Goal: Check status: Check status

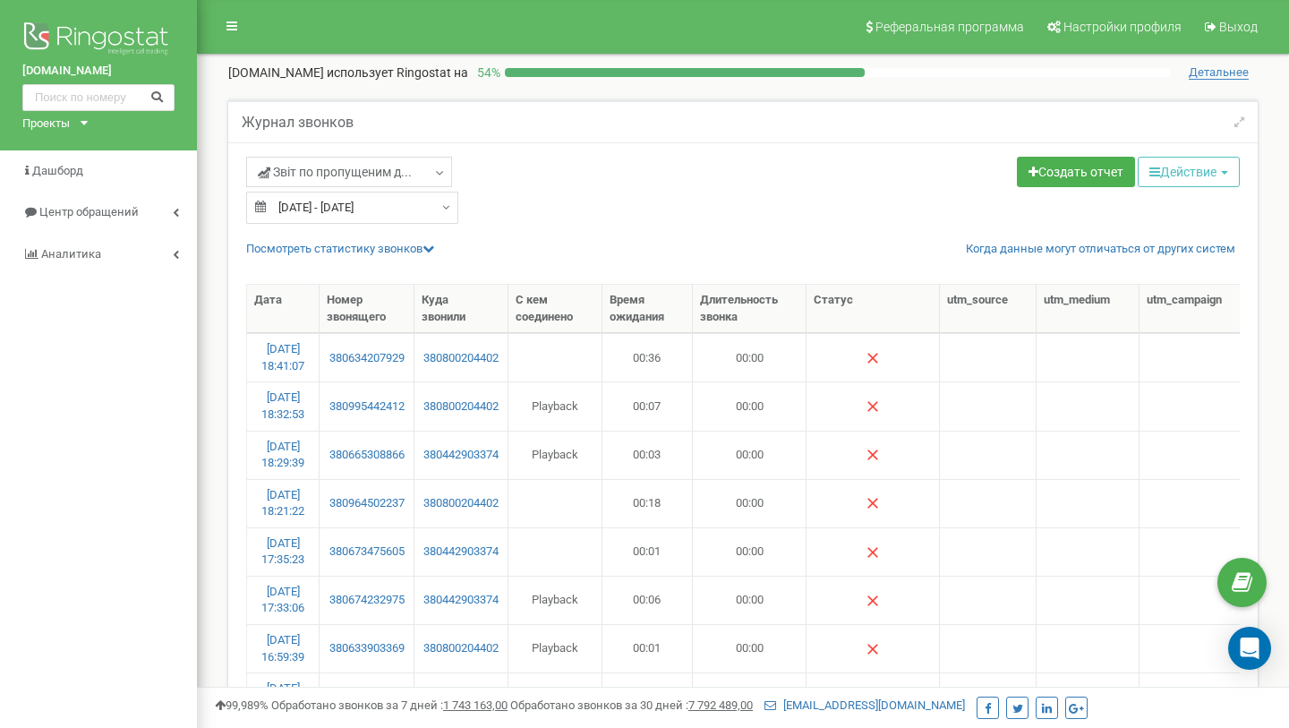
select select "100"
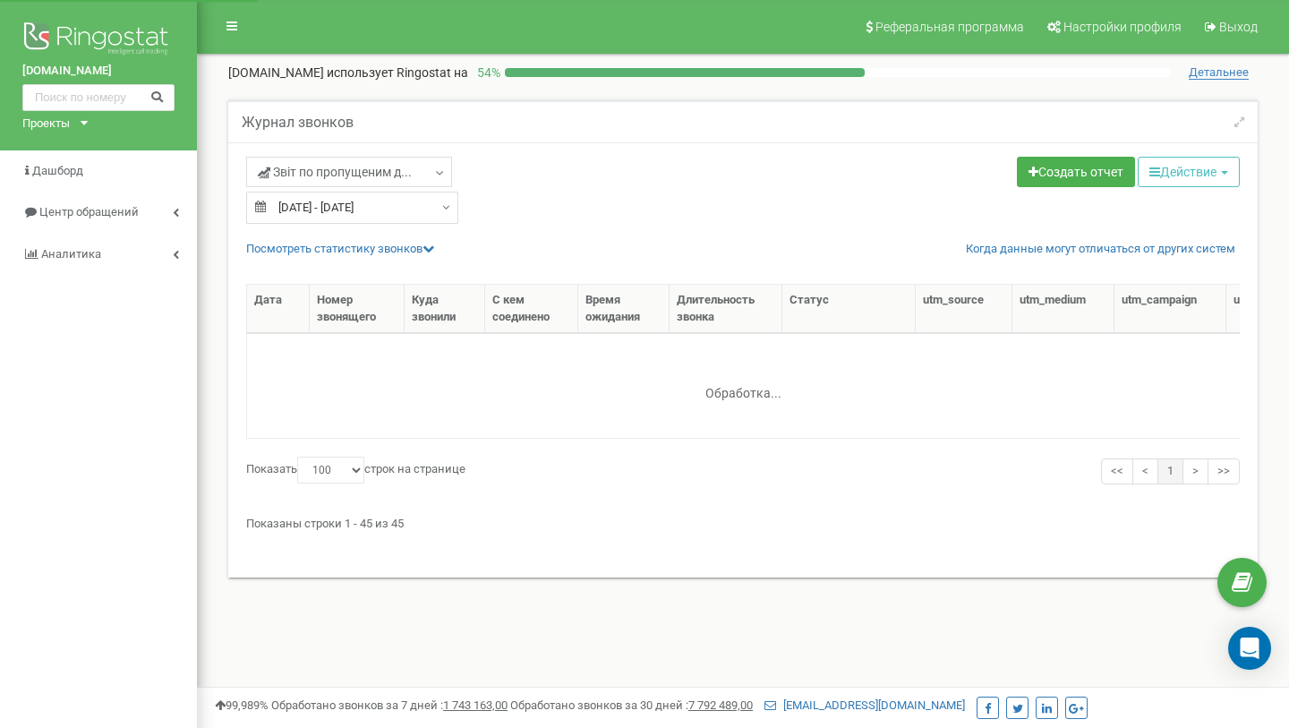
select select "100"
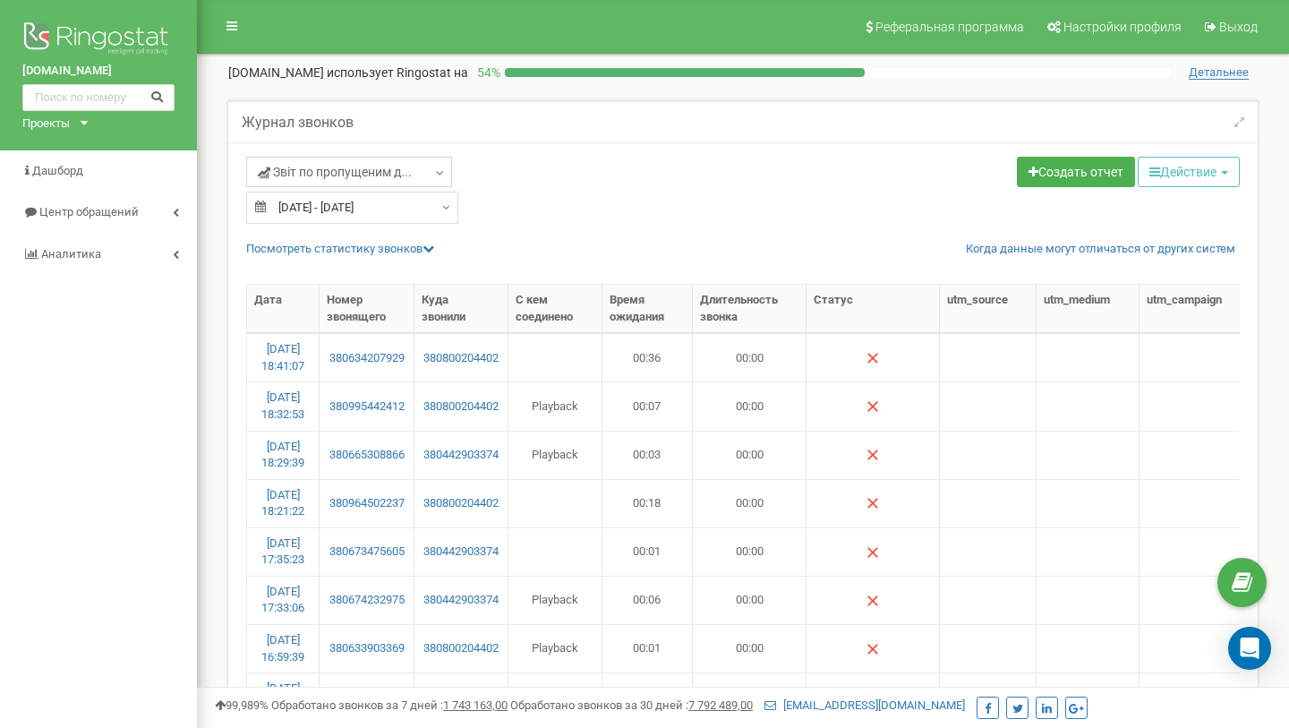
scroll to position [32, 0]
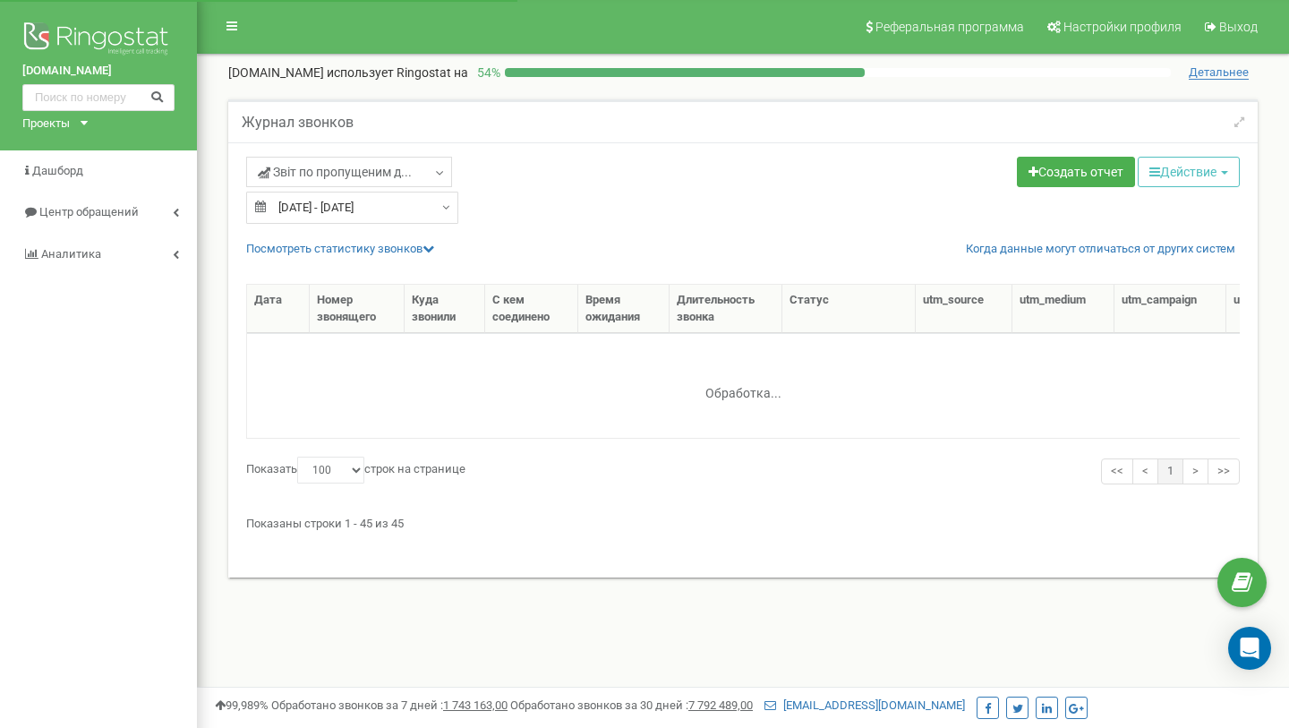
select select "100"
